Goal: Task Accomplishment & Management: Use online tool/utility

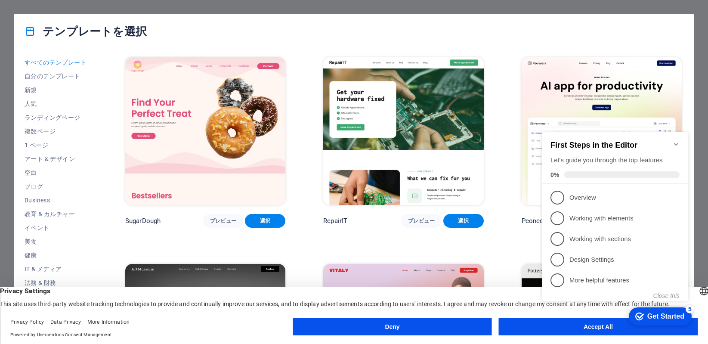
click at [402, 3] on div "テンプレートを選択 すべてのテンプレート 自分のテンプレート 新規 人気 ランディングページ 複数ページ 1 ページ アート & デザイン 空白 ブログ Bu…" at bounding box center [354, 172] width 708 height 344
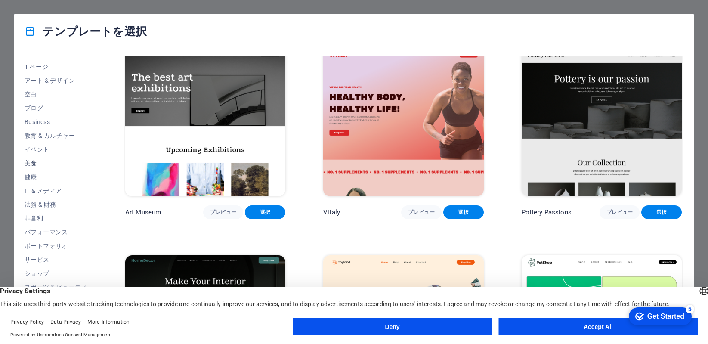
scroll to position [94, 0]
